Goal: Check status: Check status

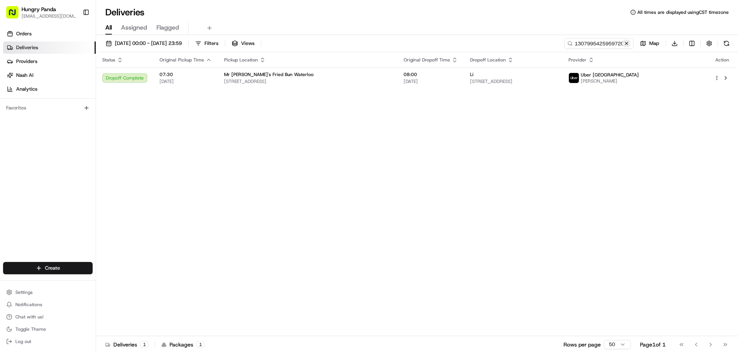
drag, startPoint x: 627, startPoint y: 41, endPoint x: 618, endPoint y: 42, distance: 8.5
click at [627, 41] on button at bounding box center [626, 44] width 8 height 8
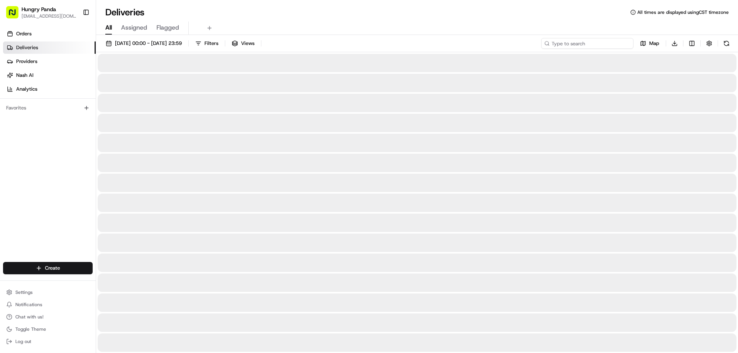
click at [618, 42] on input at bounding box center [587, 43] width 92 height 11
paste input "750593758535676238840"
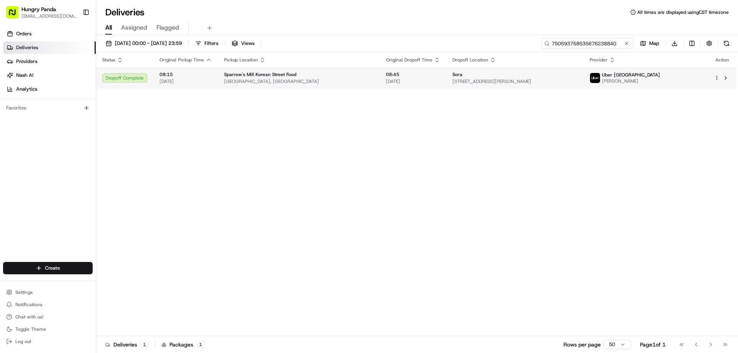
type input "750593758535676238840"
click at [577, 73] on div "Sora" at bounding box center [514, 74] width 125 height 6
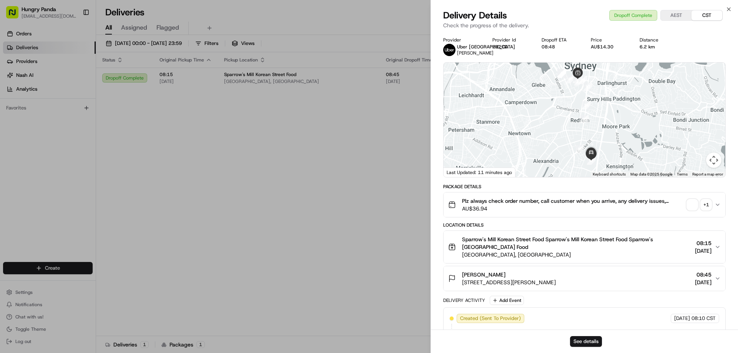
click at [695, 207] on span "button" at bounding box center [692, 204] width 11 height 11
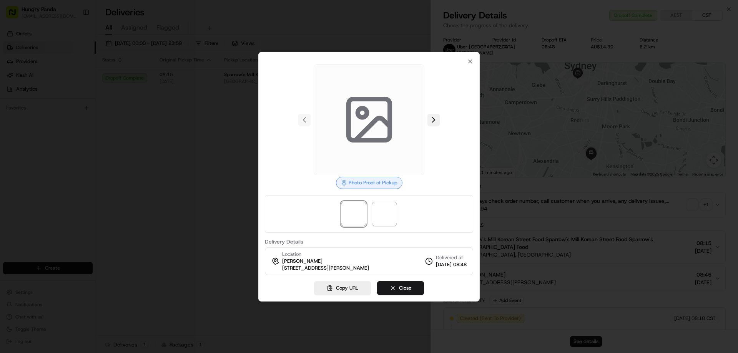
click at [431, 121] on button at bounding box center [433, 120] width 12 height 12
